Goal: Information Seeking & Learning: Understand process/instructions

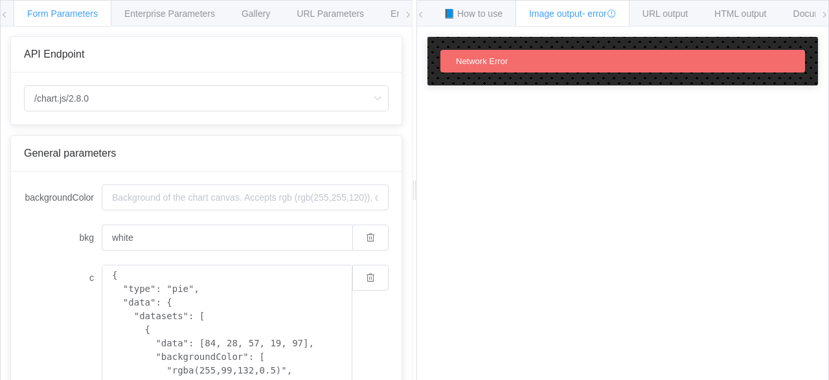
click at [621, 122] on div "How to maximize Image Charts in 3 steps Read the step-by-[PERSON_NAME] to the I…" at bounding box center [622, 214] width 411 height 374
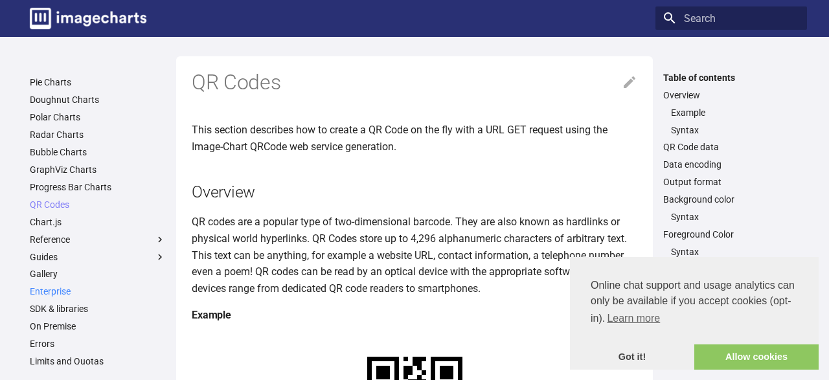
scroll to position [93, 0]
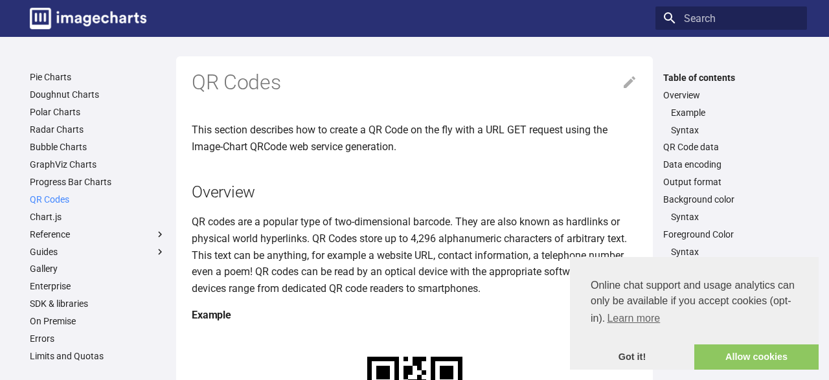
click at [60, 201] on link "QR Codes" at bounding box center [98, 200] width 136 height 12
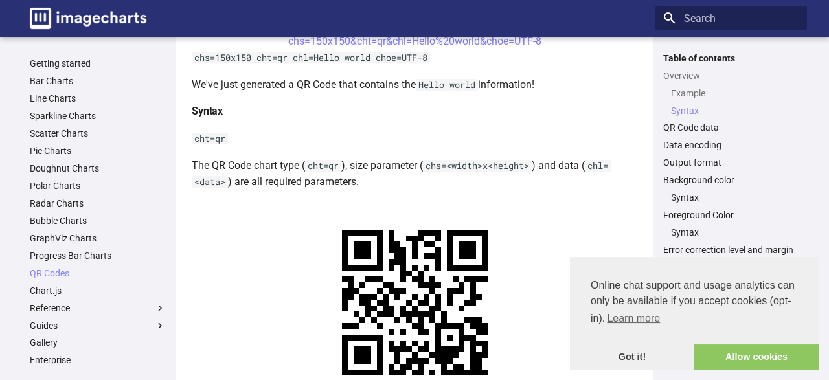
scroll to position [404, 0]
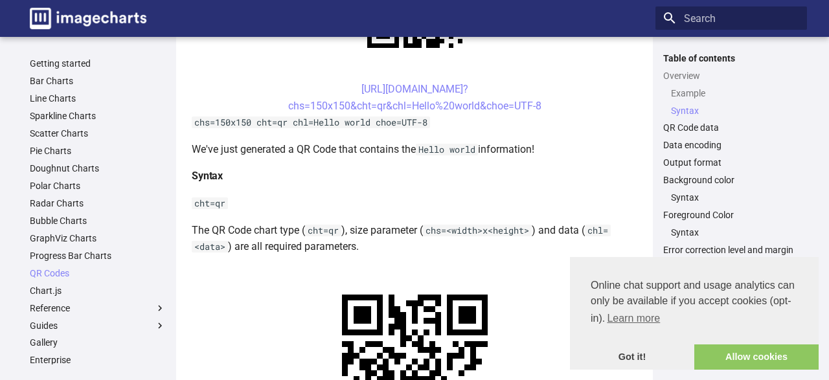
drag, startPoint x: 339, startPoint y: 174, endPoint x: 372, endPoint y: 199, distance: 42.1
copy link "https://image-charts.com/chart? chs=200x200&cht=qr&chl="
